Goal: Navigation & Orientation: Find specific page/section

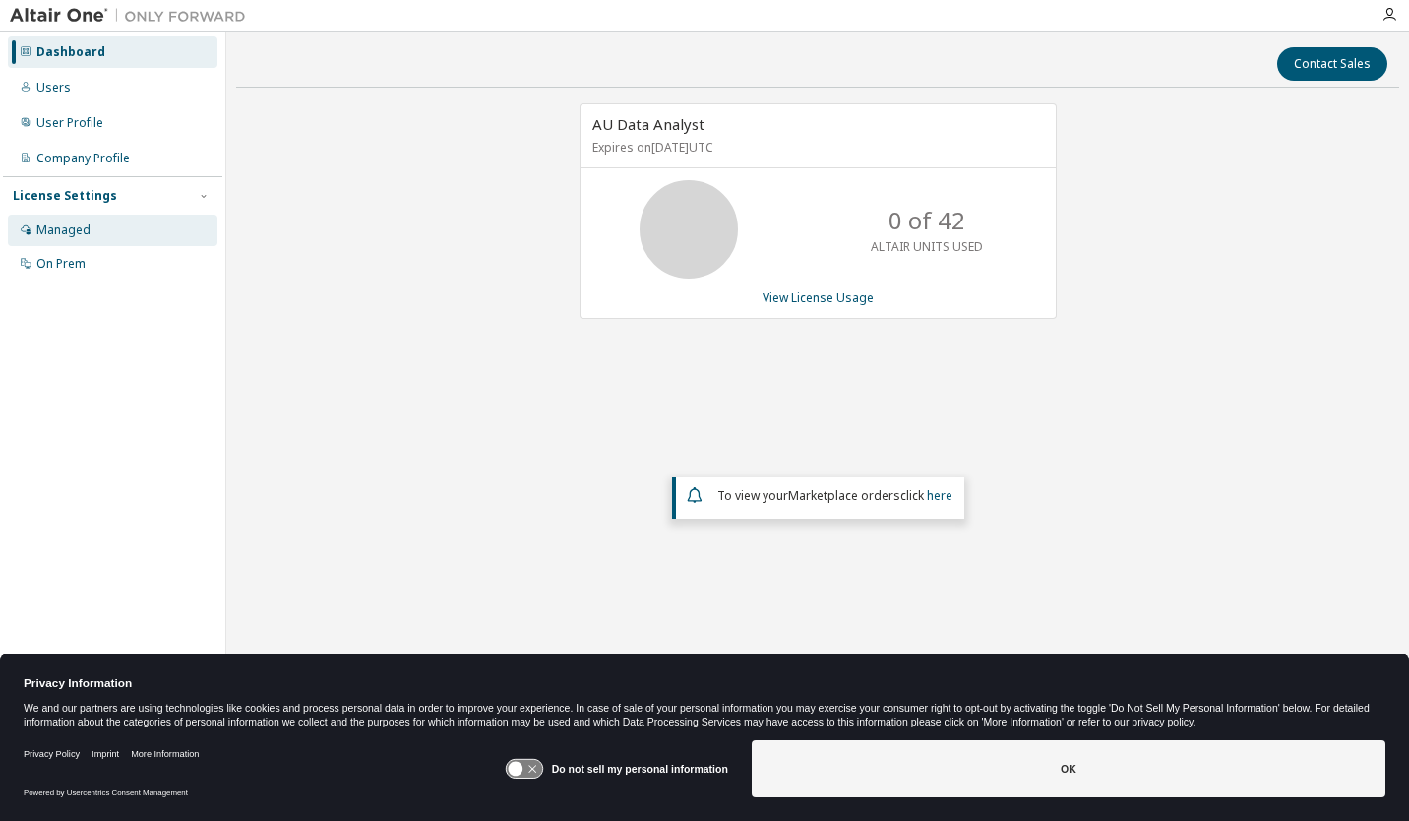
click at [117, 229] on div "Managed" at bounding box center [113, 230] width 210 height 31
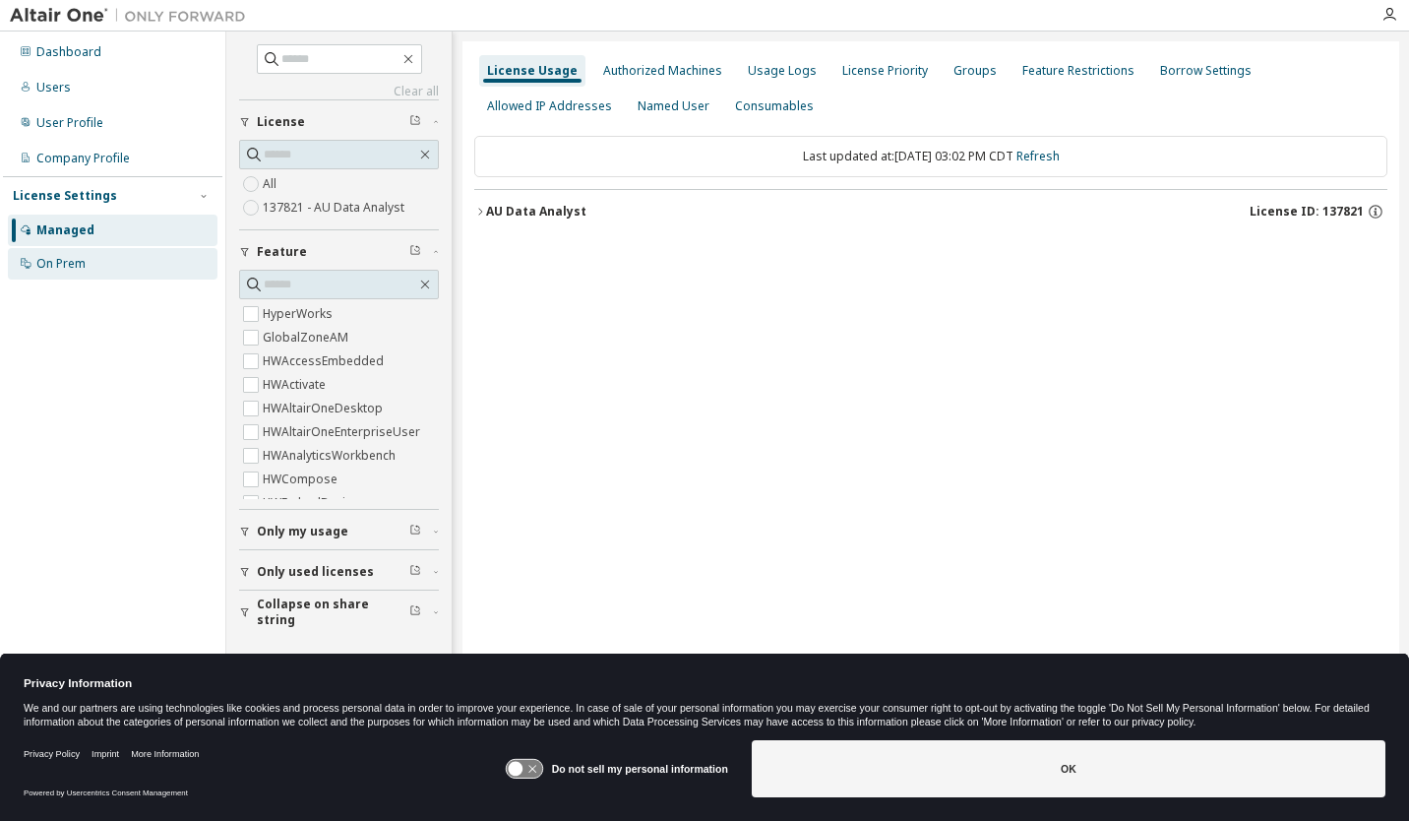
click at [80, 262] on div "On Prem" at bounding box center [60, 264] width 49 height 16
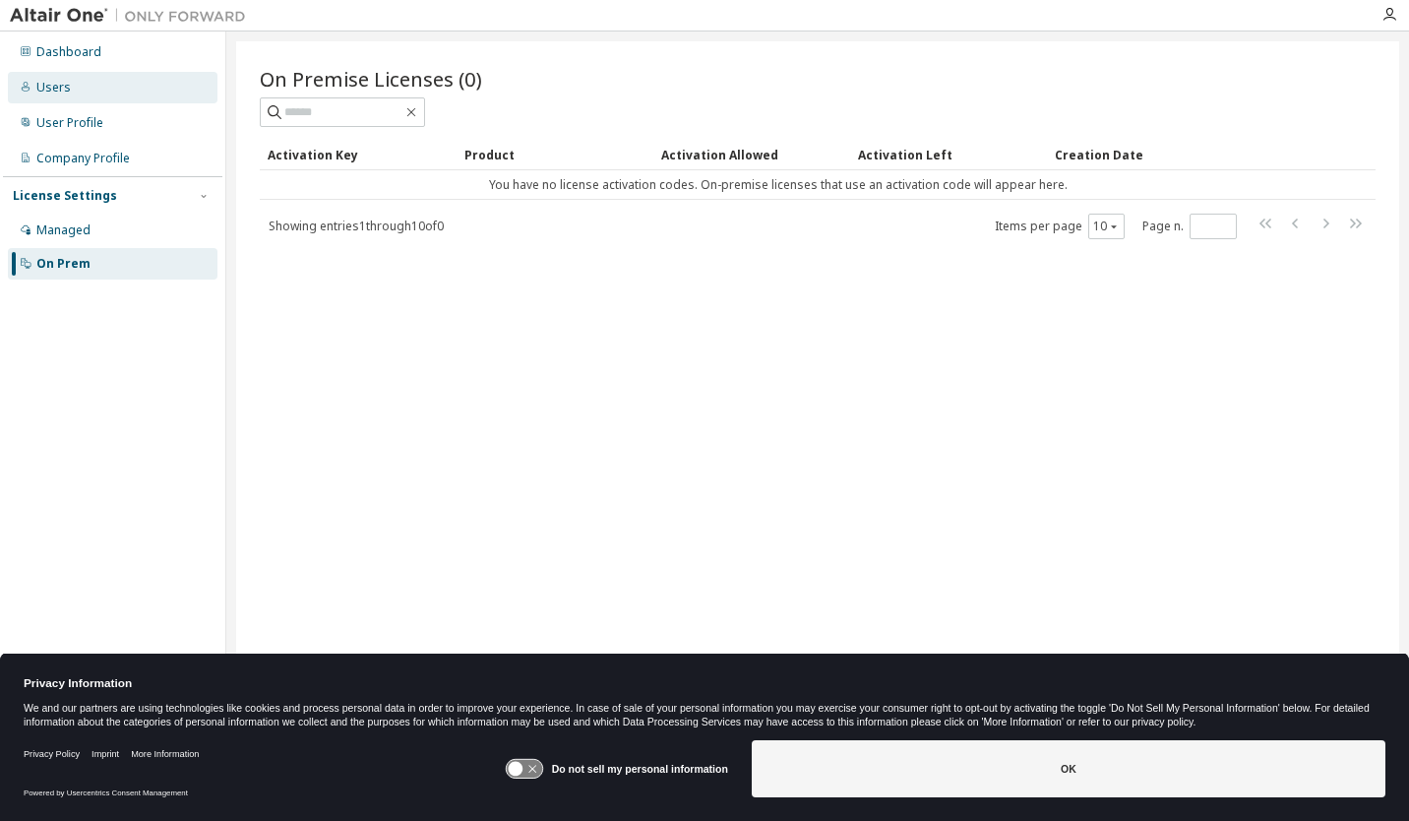
click at [61, 97] on div "Users" at bounding box center [113, 87] width 210 height 31
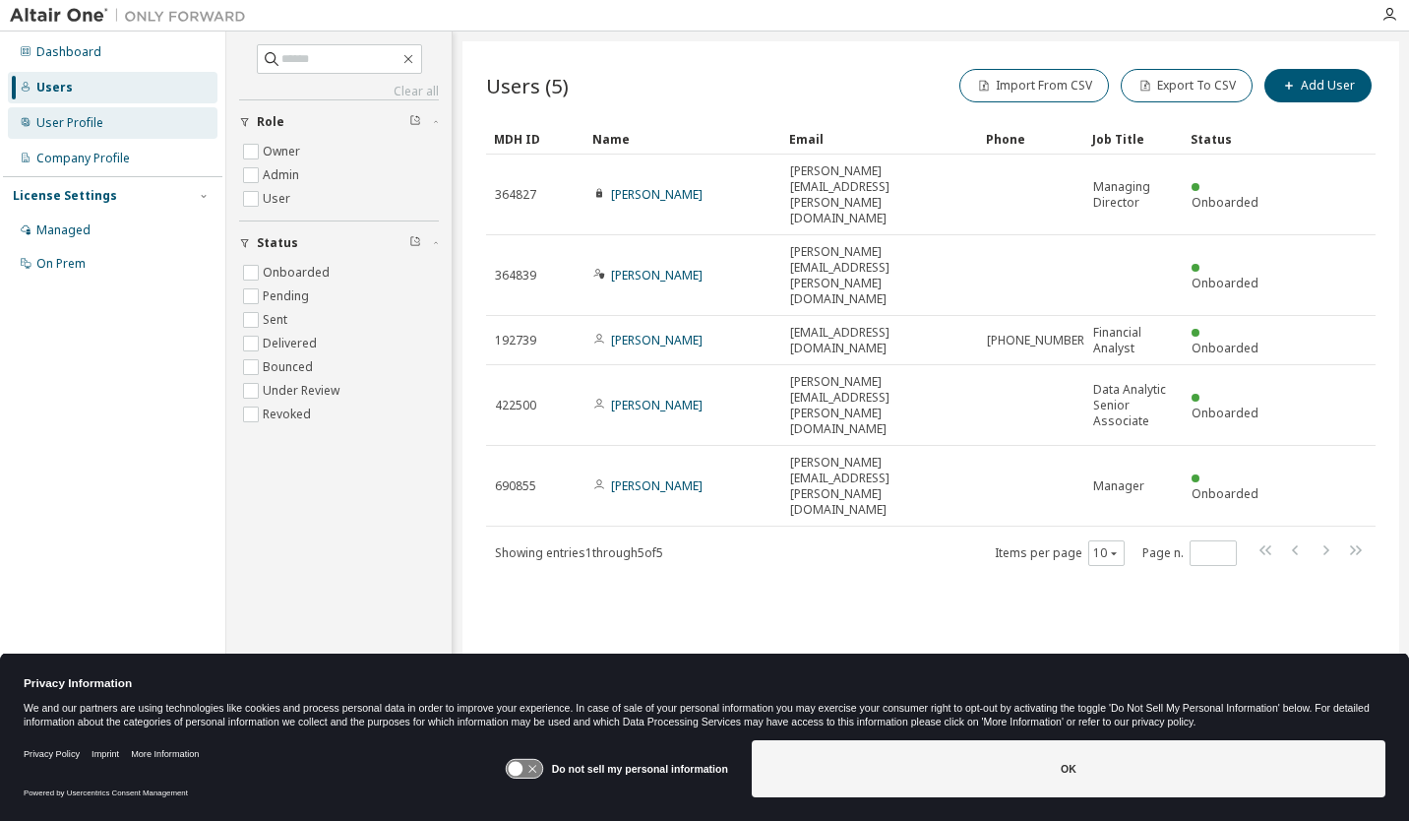
click at [66, 122] on div "User Profile" at bounding box center [69, 123] width 67 height 16
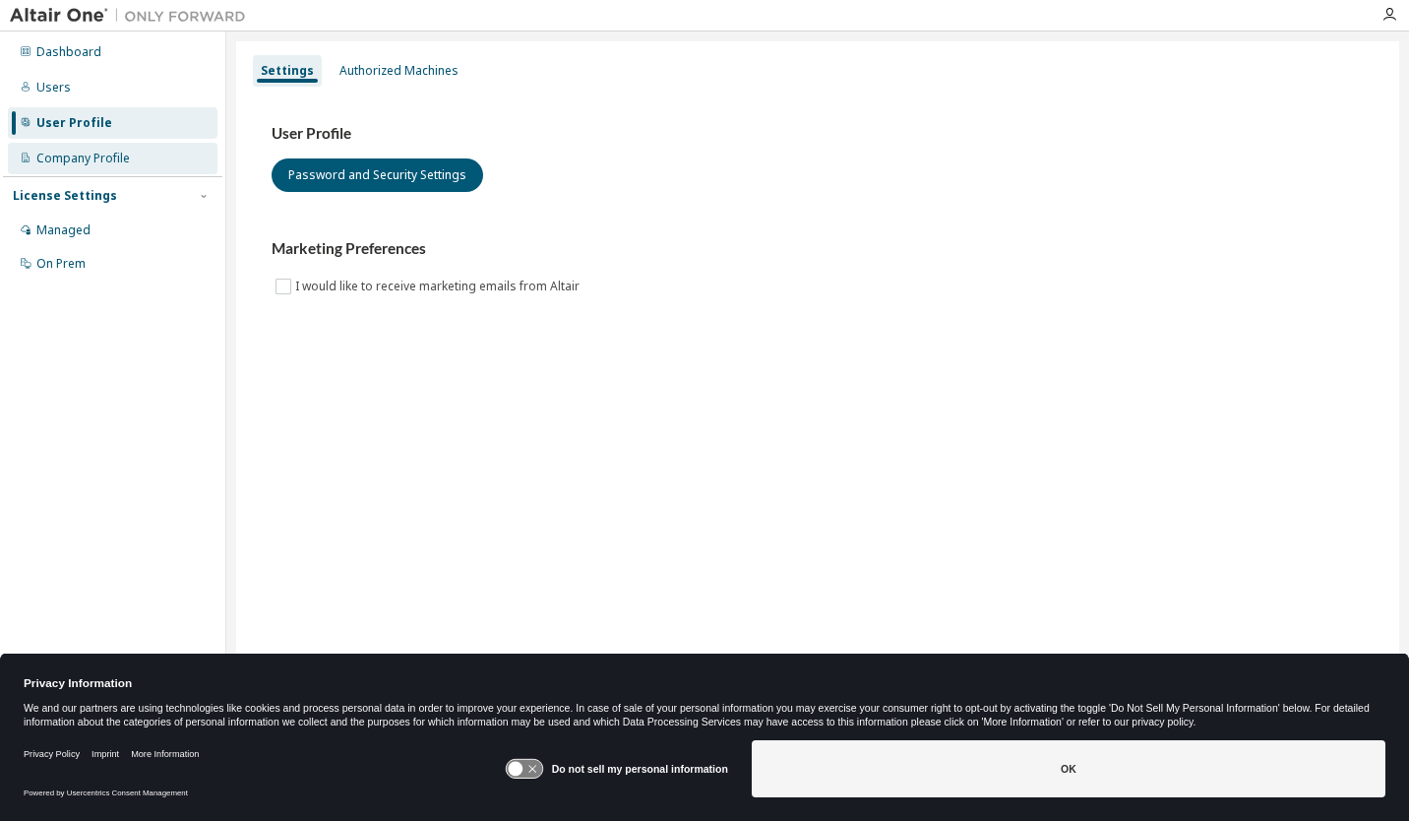
click at [70, 172] on div "Company Profile" at bounding box center [113, 158] width 210 height 31
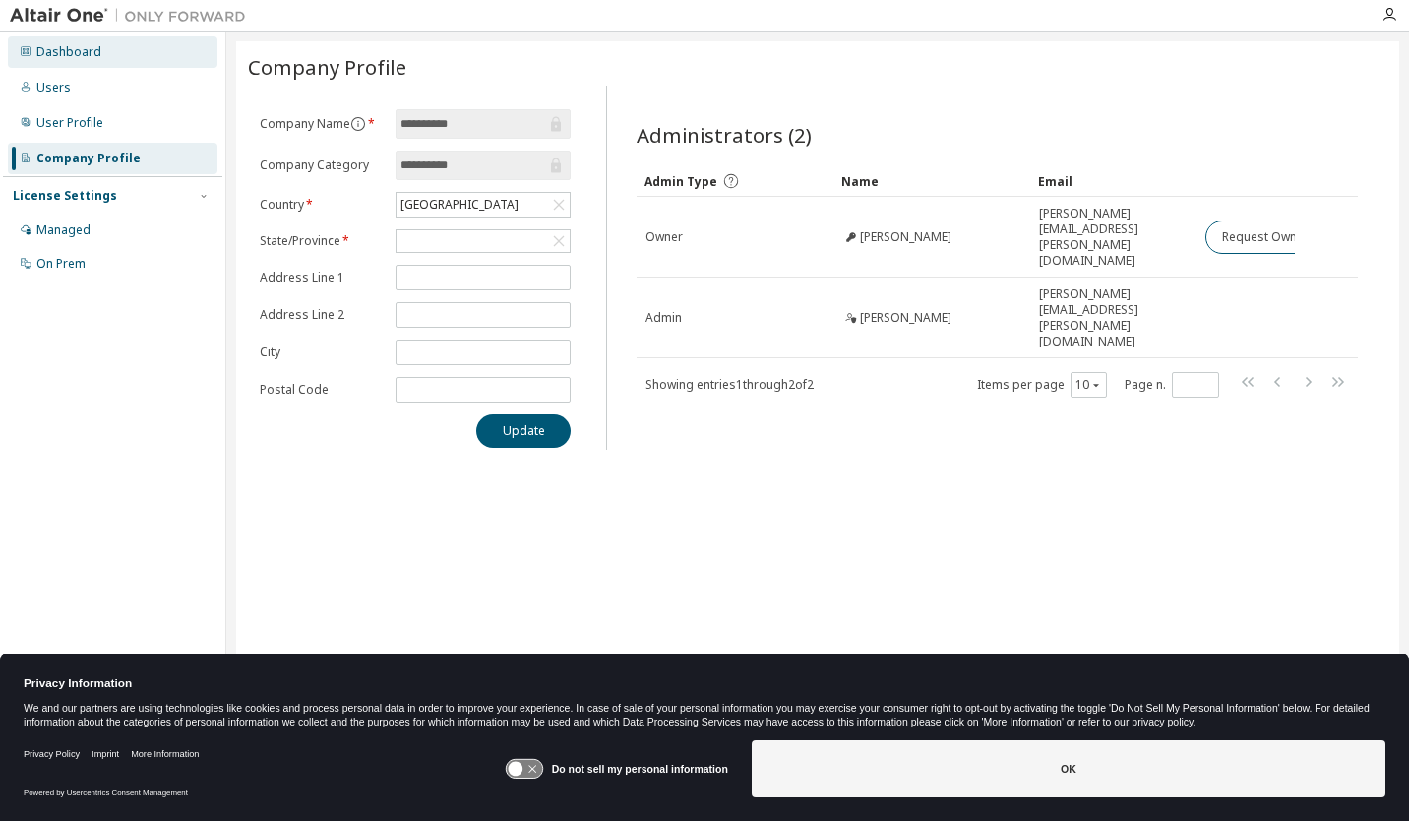
click at [73, 60] on div "Dashboard" at bounding box center [113, 51] width 210 height 31
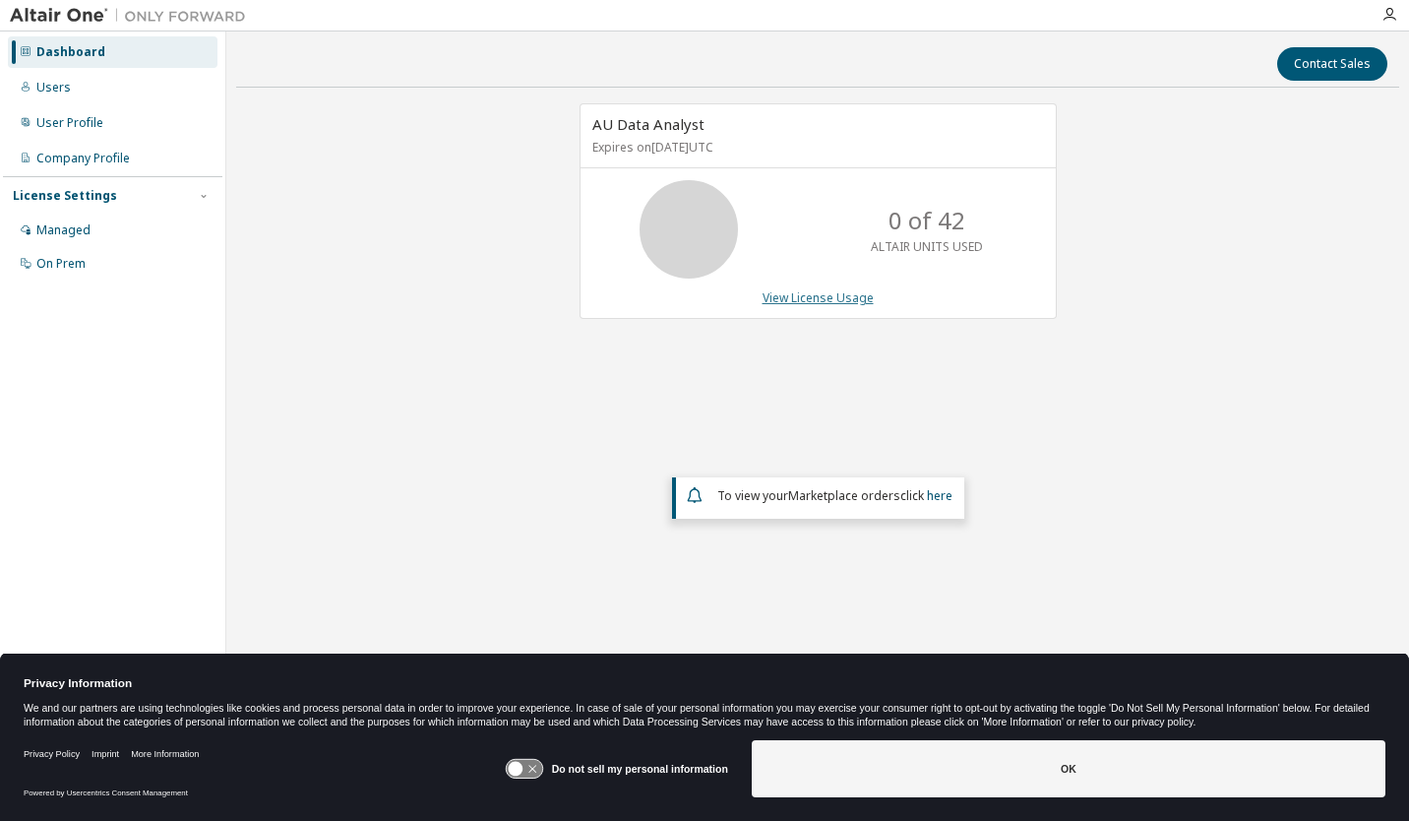
click at [799, 294] on link "View License Usage" at bounding box center [818, 297] width 111 height 17
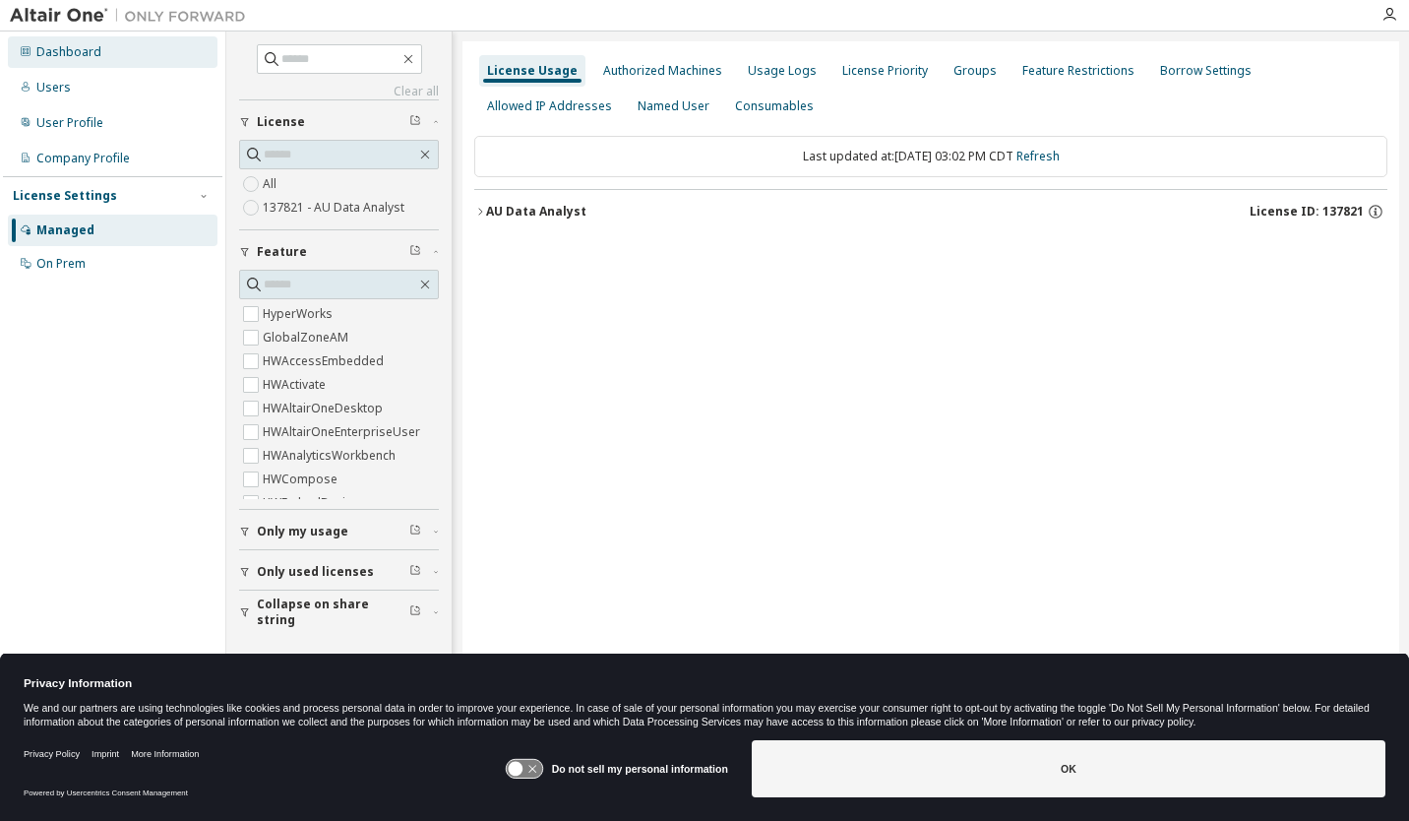
click at [103, 60] on div "Dashboard" at bounding box center [113, 51] width 210 height 31
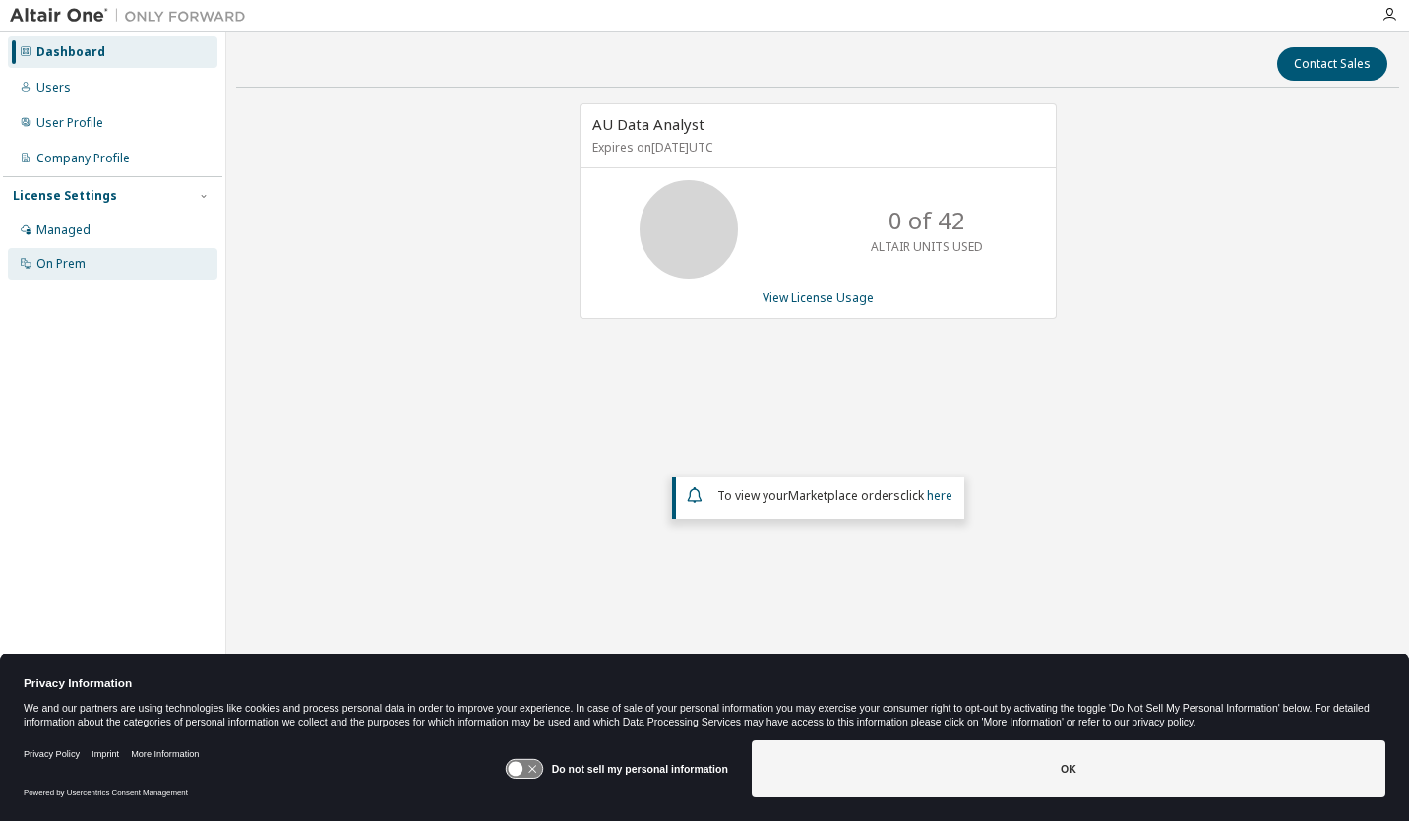
click at [65, 275] on div "On Prem" at bounding box center [113, 263] width 210 height 31
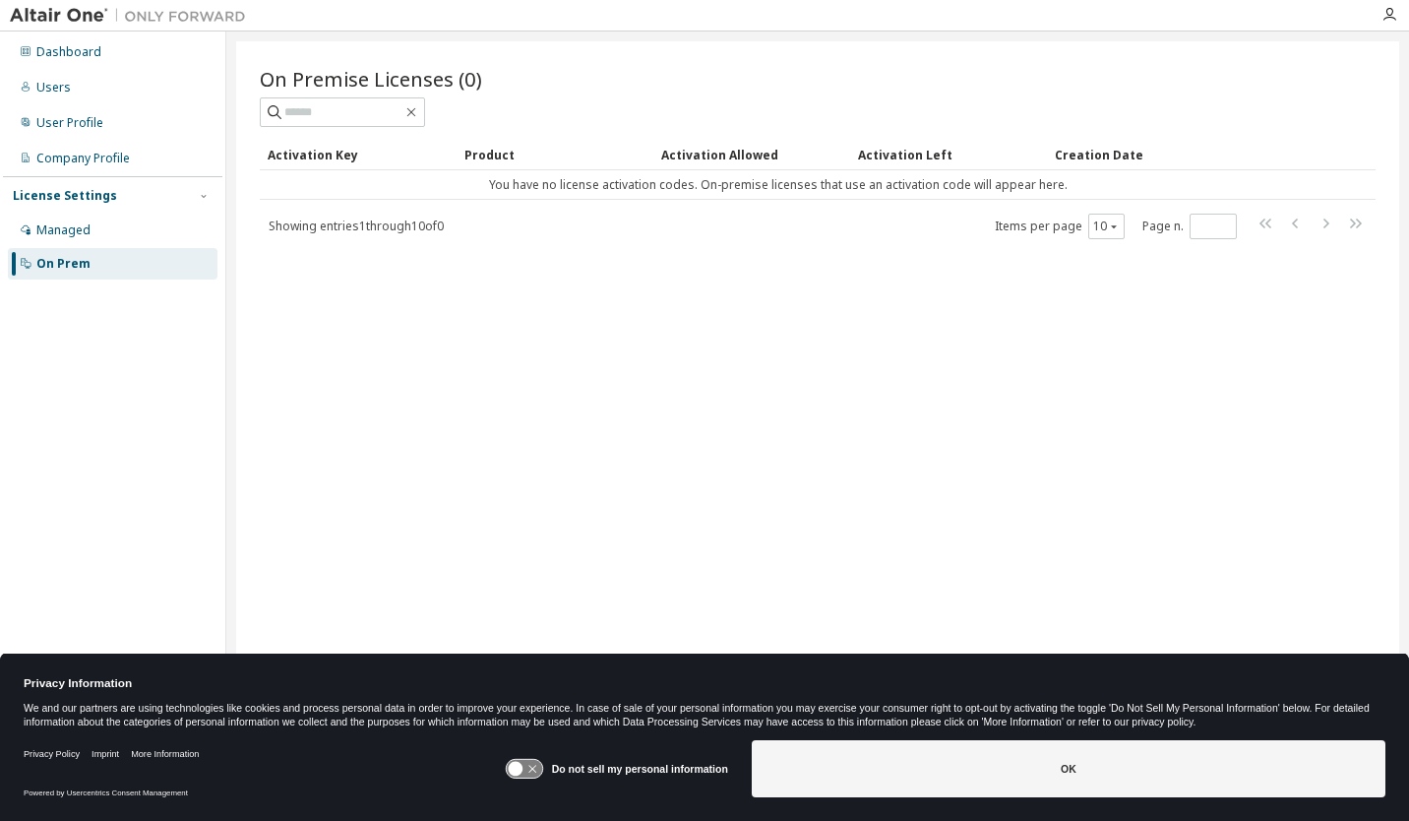
click at [691, 154] on div "Activation Allowed" at bounding box center [751, 154] width 181 height 31
click at [103, 240] on div "Managed" at bounding box center [113, 230] width 210 height 31
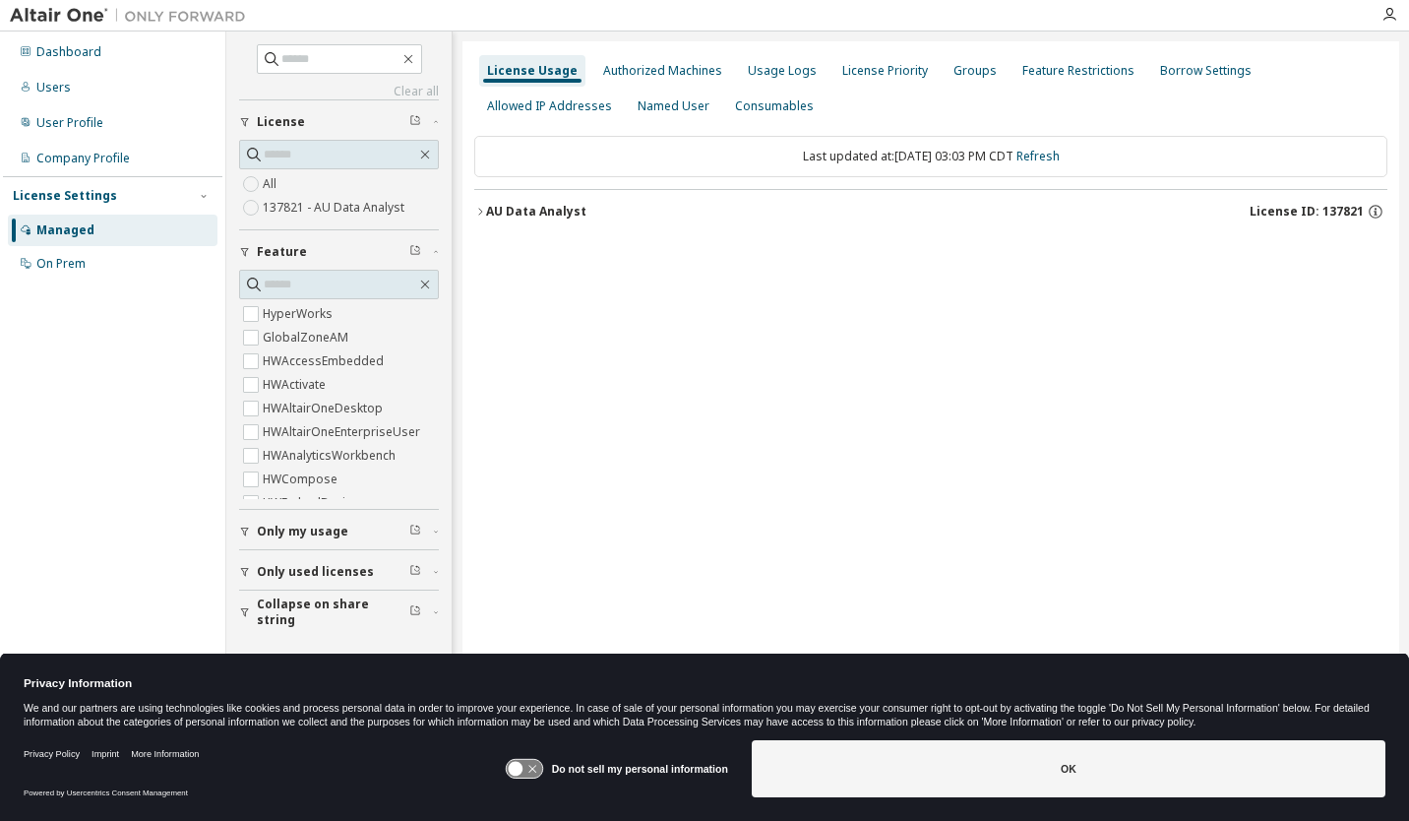
click at [523, 209] on div "AU Data Analyst" at bounding box center [536, 212] width 100 height 16
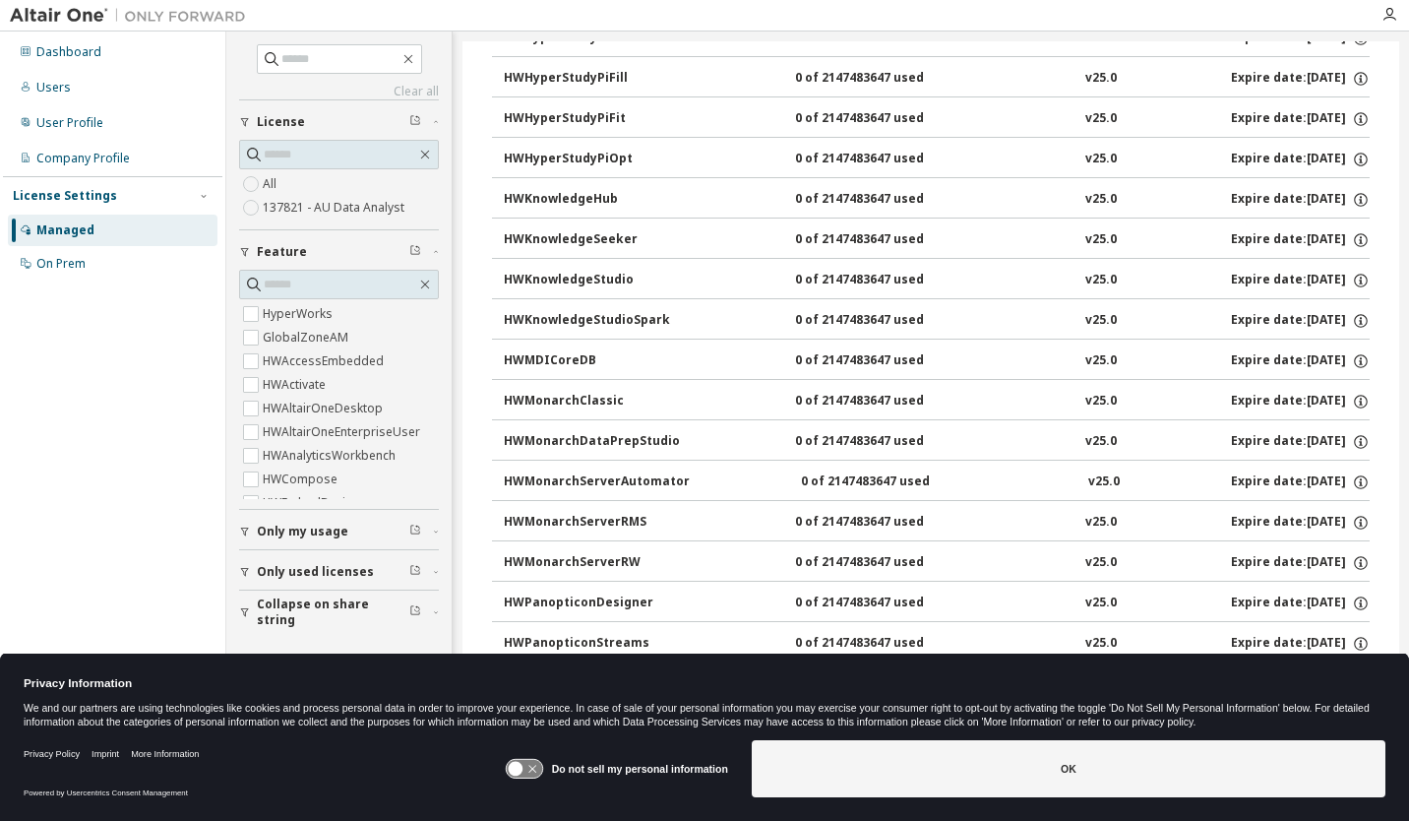
scroll to position [818, 0]
click at [61, 46] on div "Dashboard" at bounding box center [68, 52] width 65 height 16
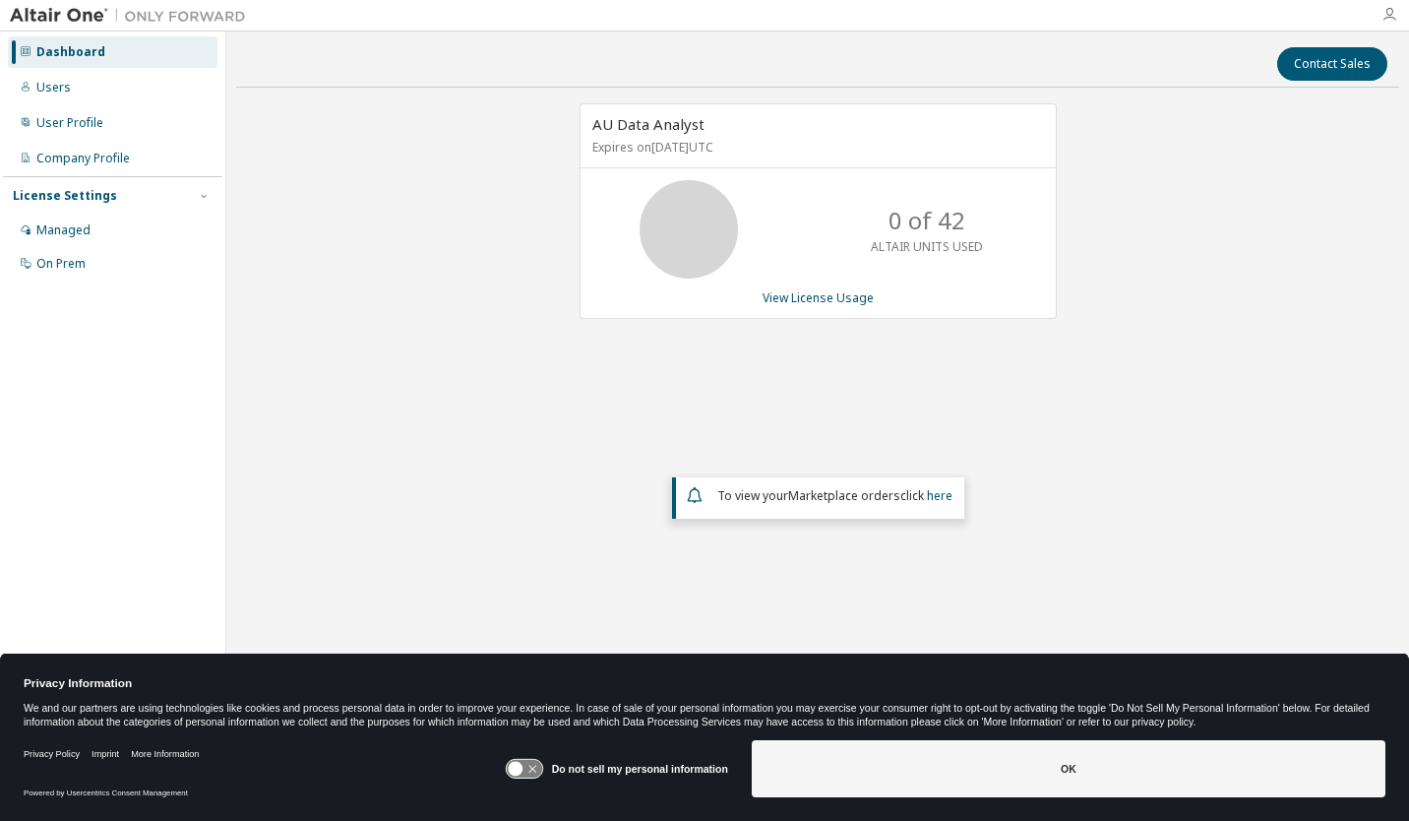
click at [1394, 13] on icon "button" at bounding box center [1390, 15] width 16 height 16
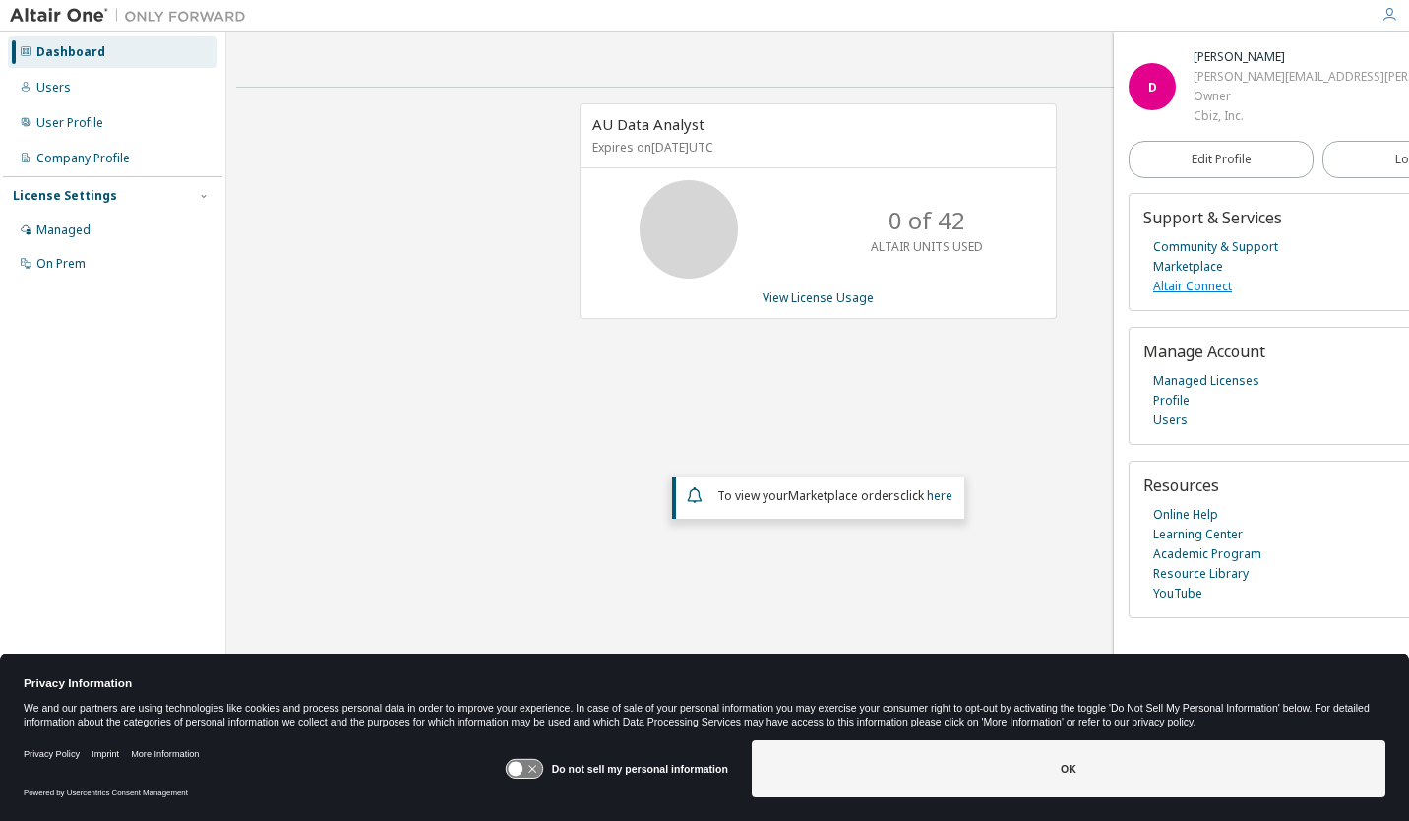
click at [1201, 284] on link "Altair Connect" at bounding box center [1193, 287] width 79 height 20
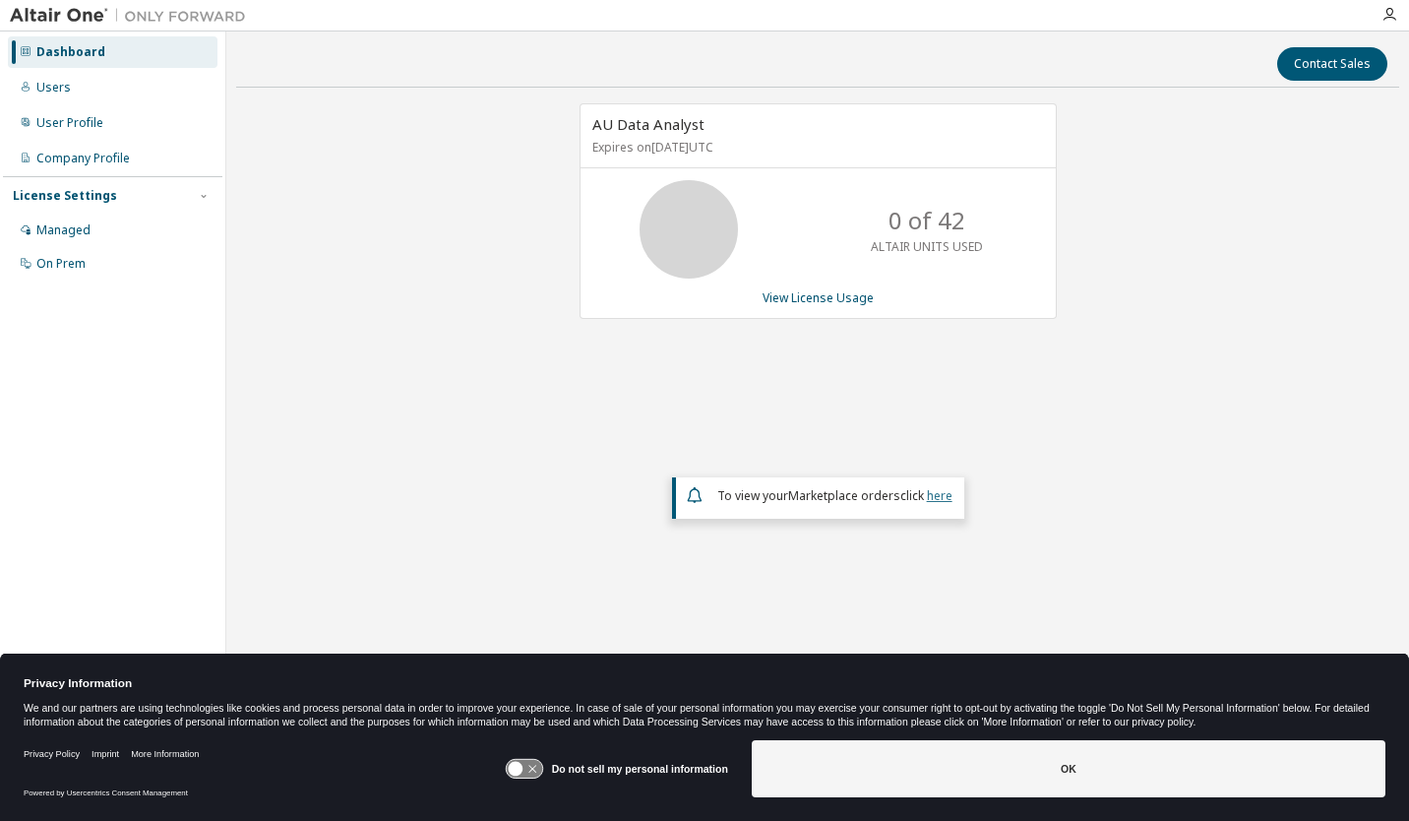
click at [932, 495] on link "here" at bounding box center [940, 495] width 26 height 17
click at [1401, 6] on div at bounding box center [1389, 15] width 39 height 30
click at [1391, 16] on icon "button" at bounding box center [1390, 15] width 16 height 16
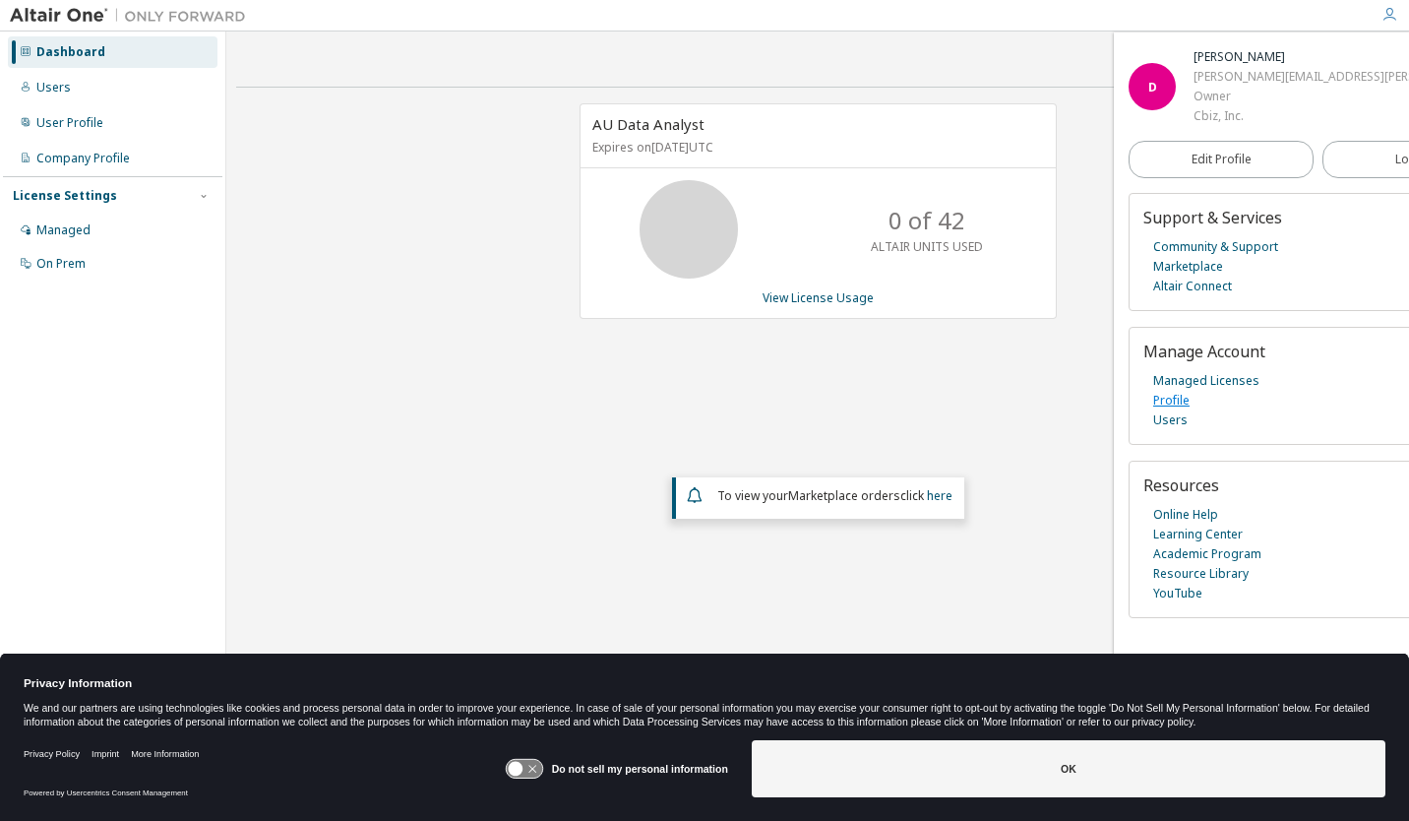
click at [1174, 397] on link "Profile" at bounding box center [1172, 401] width 36 height 20
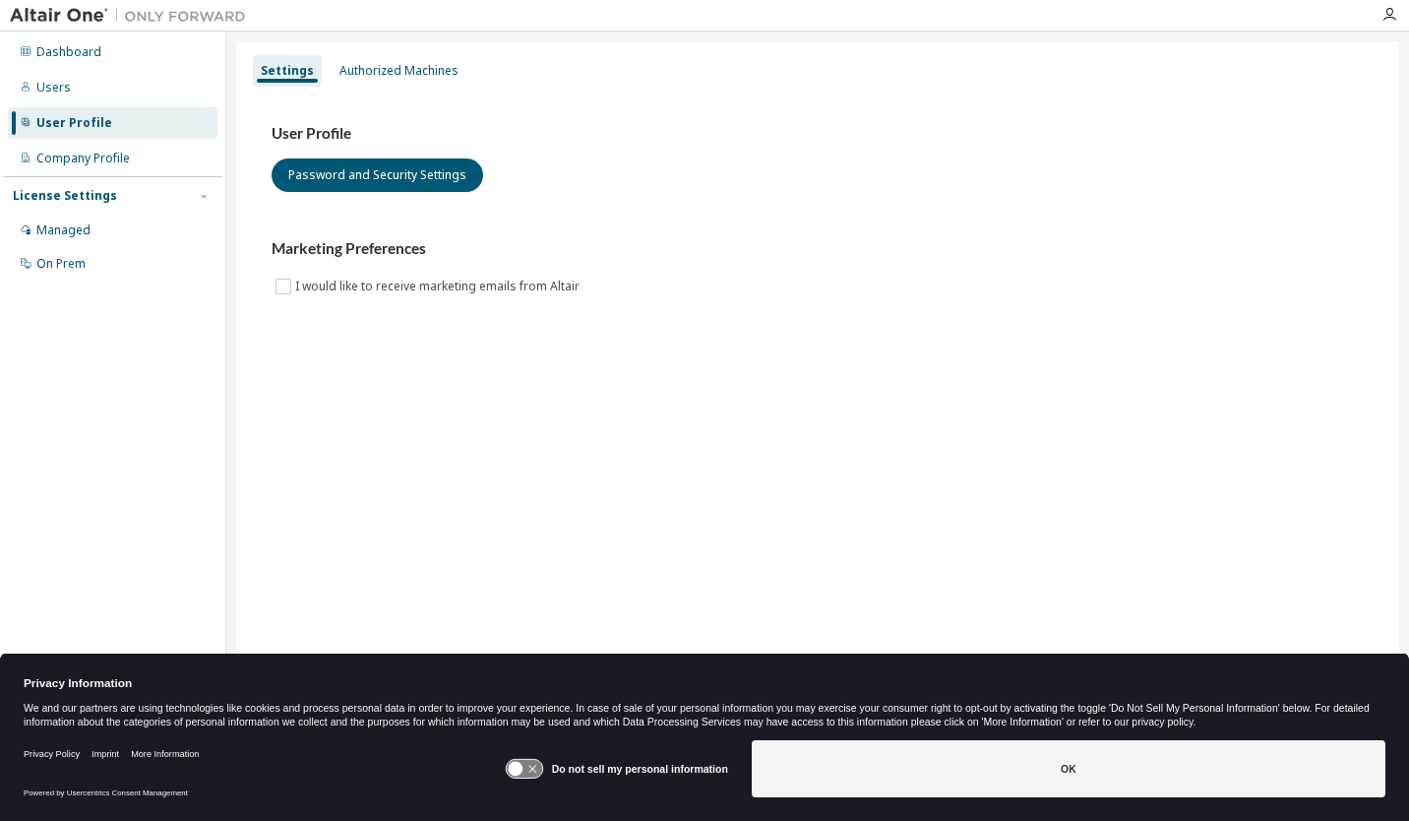
click at [397, 87] on div "Settings Authorized Machines" at bounding box center [818, 70] width 1140 height 35
click at [397, 80] on div "Authorized Machines" at bounding box center [399, 70] width 135 height 31
